Goal: Browse casually

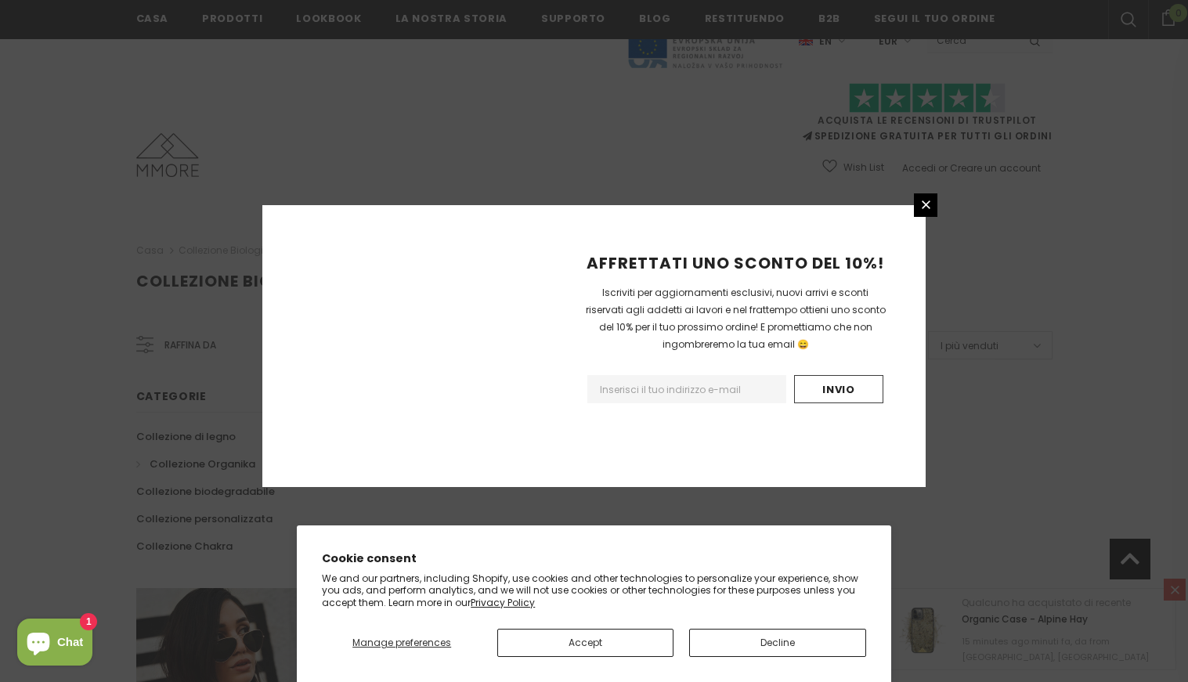
scroll to position [923, 0]
